Goal: Obtain resource: Download file/media

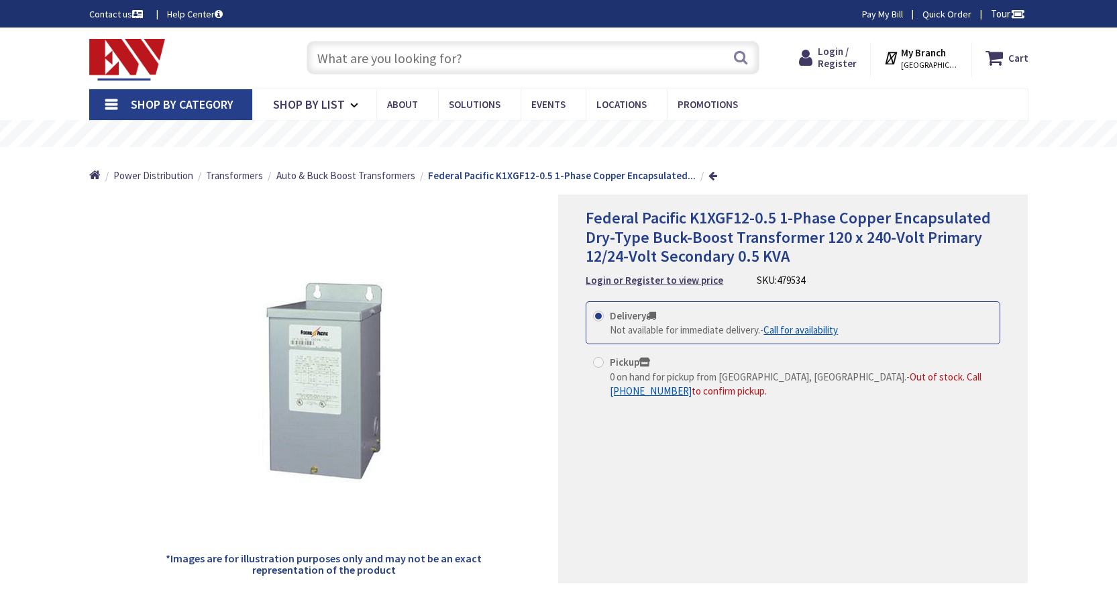
type input "[GEOGRAPHIC_DATA], [STREET_ADDRESS][PERSON_NAME]"
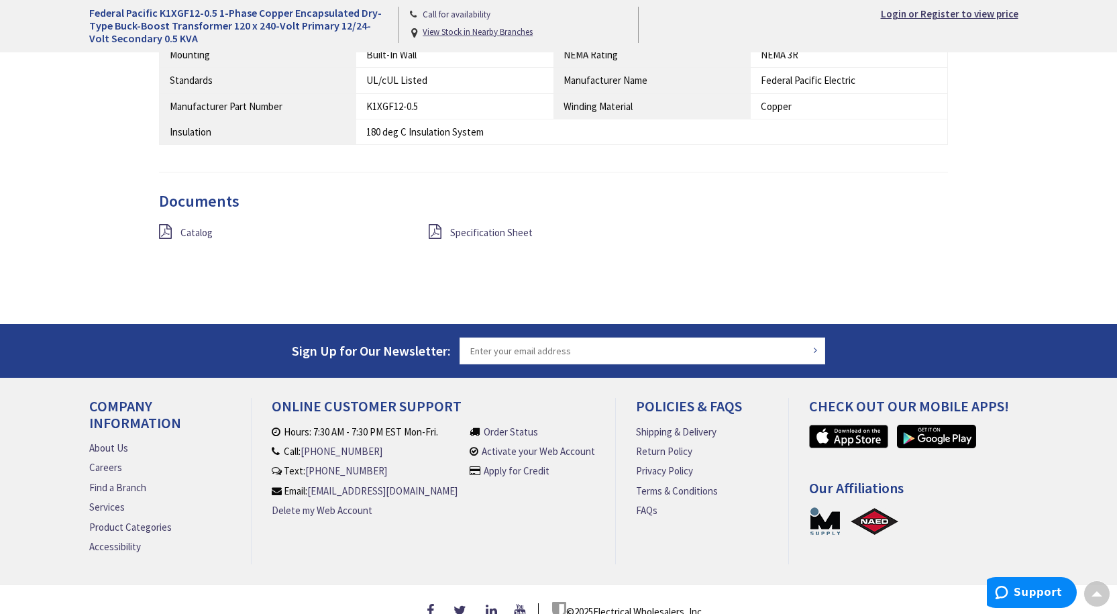
scroll to position [939, 0]
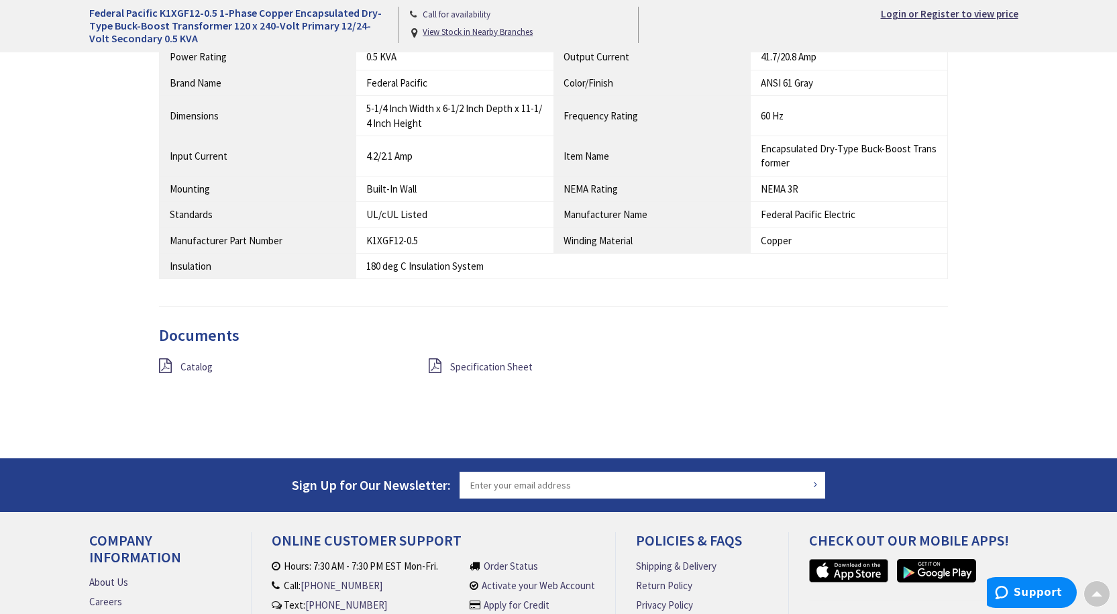
drag, startPoint x: 441, startPoint y: 366, endPoint x: 777, endPoint y: 331, distance: 337.8
click at [778, 329] on h3 "Documents" at bounding box center [553, 335] width 789 height 17
click at [441, 364] on icon at bounding box center [435, 365] width 13 height 15
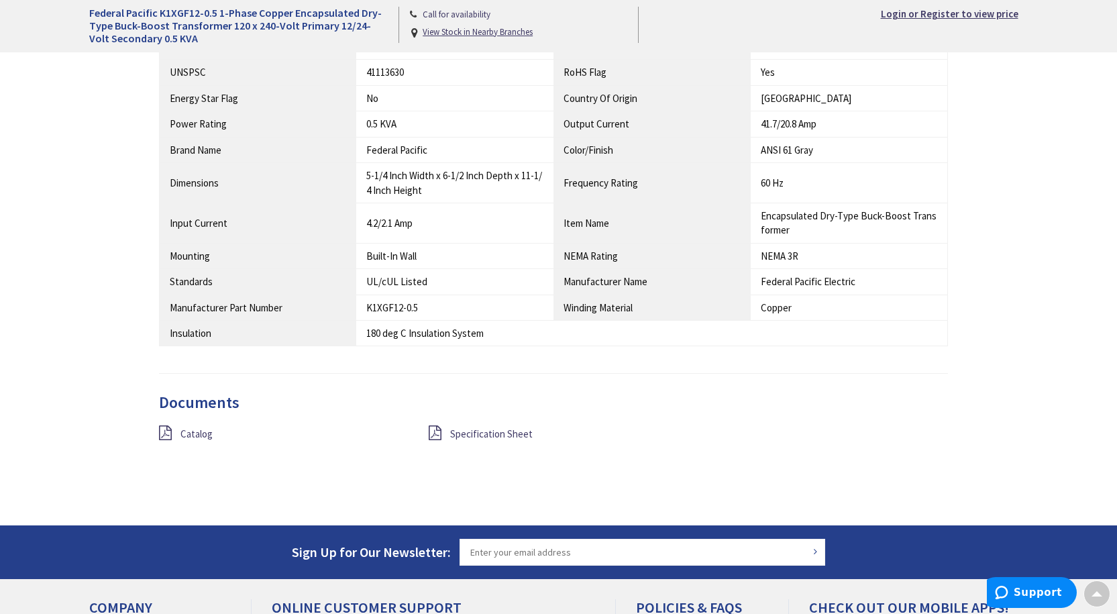
scroll to position [939, 0]
